Goal: Information Seeking & Learning: Compare options

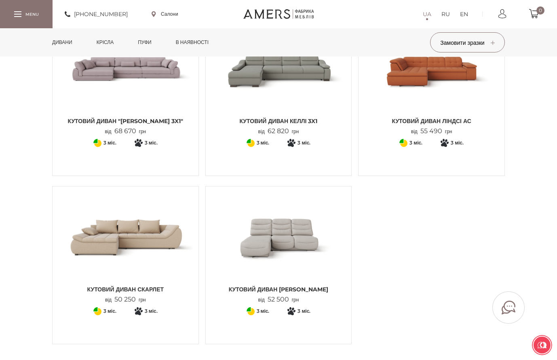
scroll to position [1091, 0]
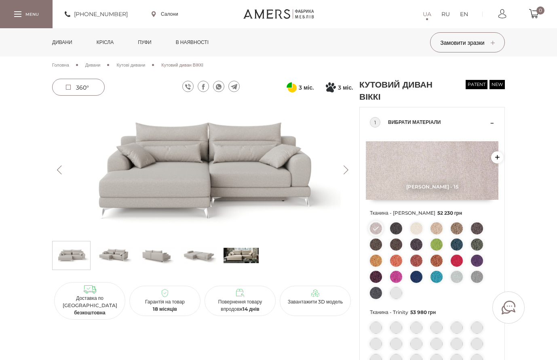
click at [235, 138] on img at bounding box center [202, 170] width 301 height 134
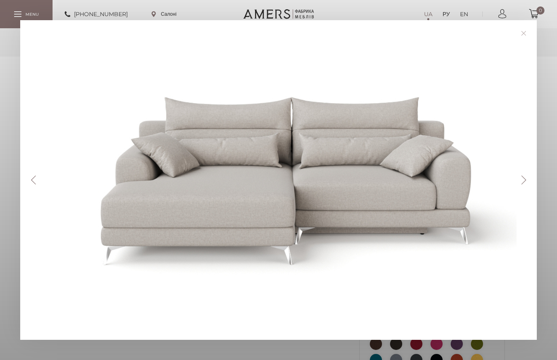
click at [516, 183] on div at bounding box center [281, 180] width 482 height 280
click at [523, 183] on button "Далі" at bounding box center [523, 180] width 14 height 9
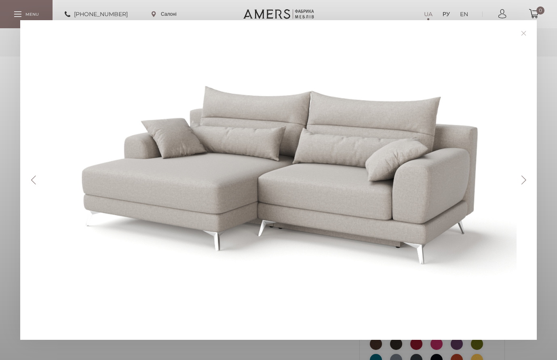
click at [530, 178] on button "Далі" at bounding box center [523, 180] width 14 height 9
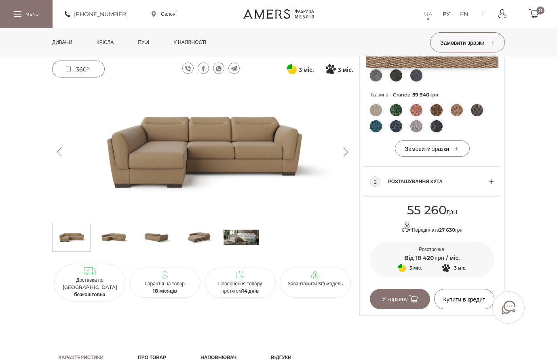
scroll to position [323, 0]
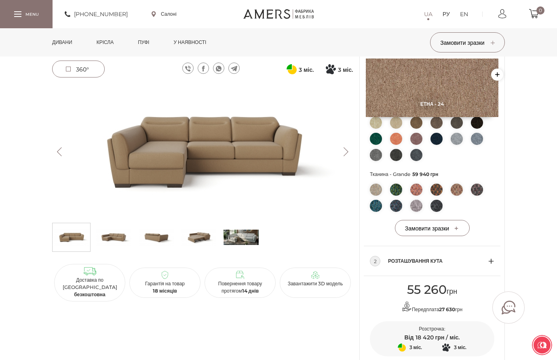
click at [232, 168] on img at bounding box center [202, 152] width 301 height 134
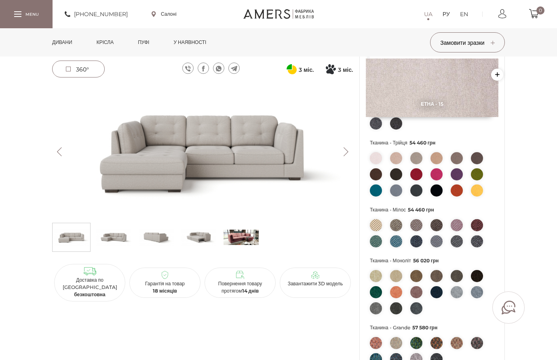
scroll to position [162, 0]
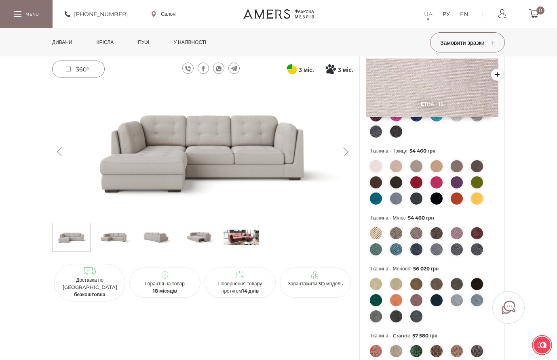
click at [221, 125] on img at bounding box center [202, 152] width 301 height 134
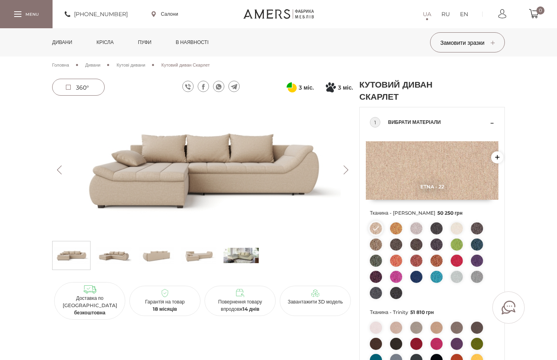
click at [206, 140] on img at bounding box center [202, 170] width 301 height 134
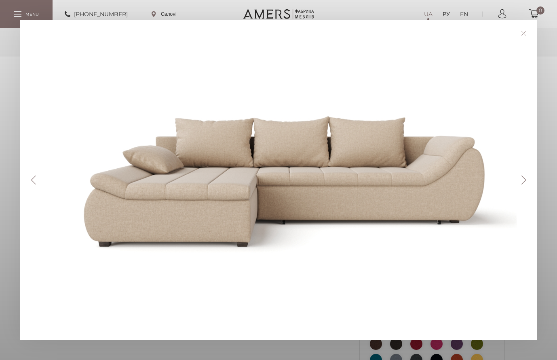
click at [526, 181] on button "Далі" at bounding box center [523, 180] width 14 height 9
